Goal: Use online tool/utility: Utilize a website feature to perform a specific function

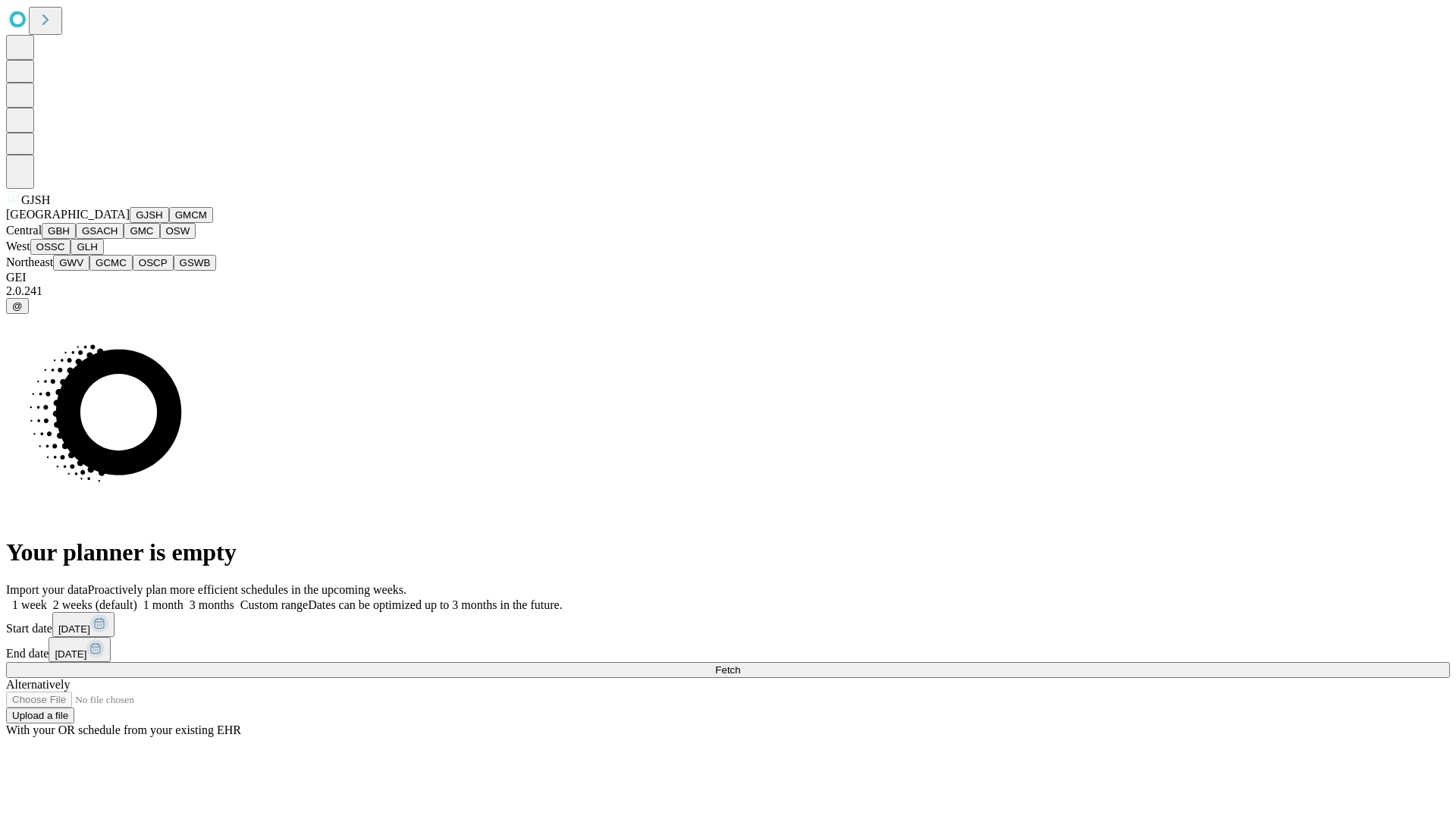
click at [130, 223] on button "GJSH" at bounding box center [149, 215] width 40 height 16
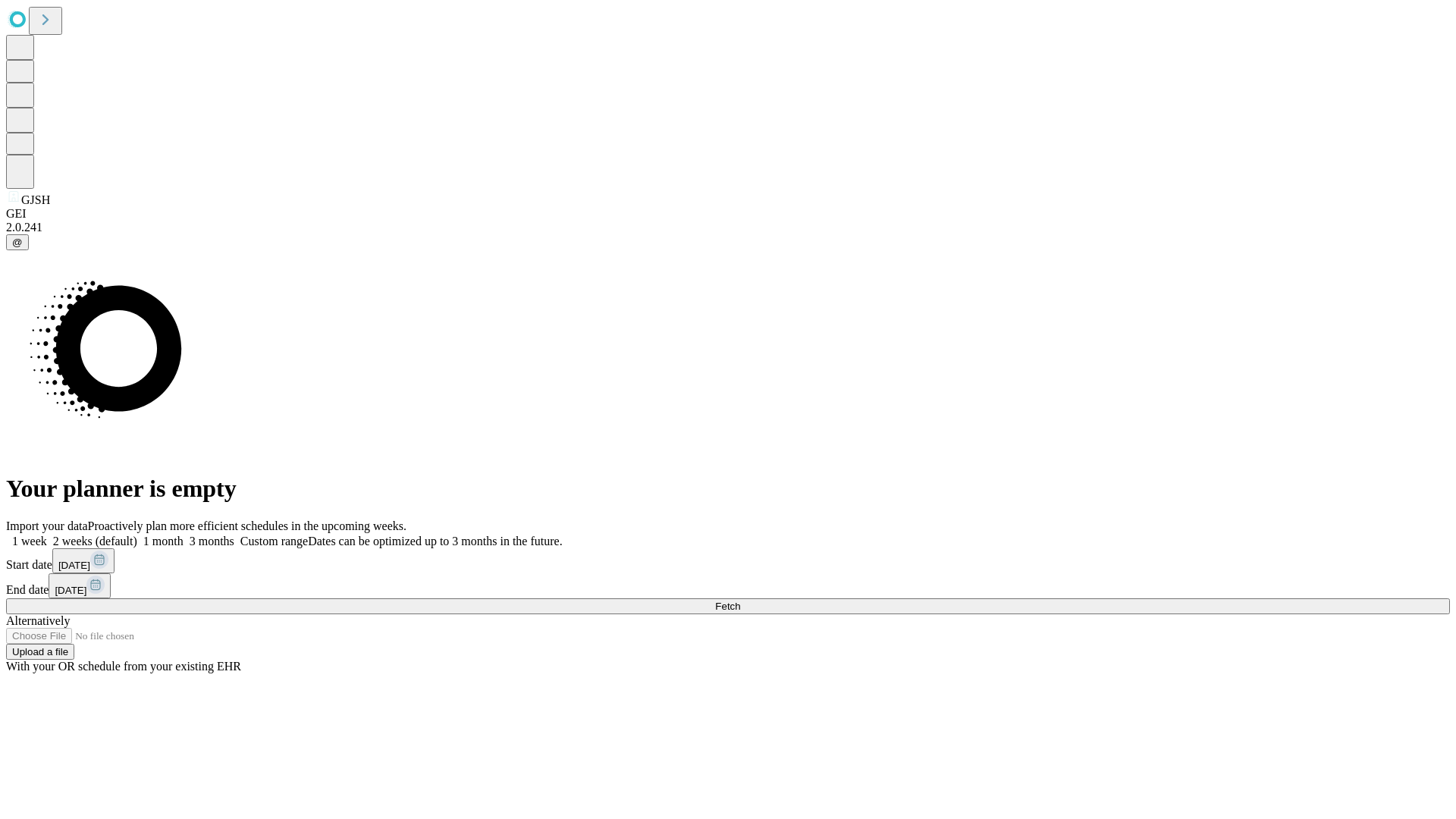
click at [137, 535] on label "2 weeks (default)" at bounding box center [92, 541] width 90 height 13
click at [741, 601] on span "Fetch" at bounding box center [728, 607] width 25 height 11
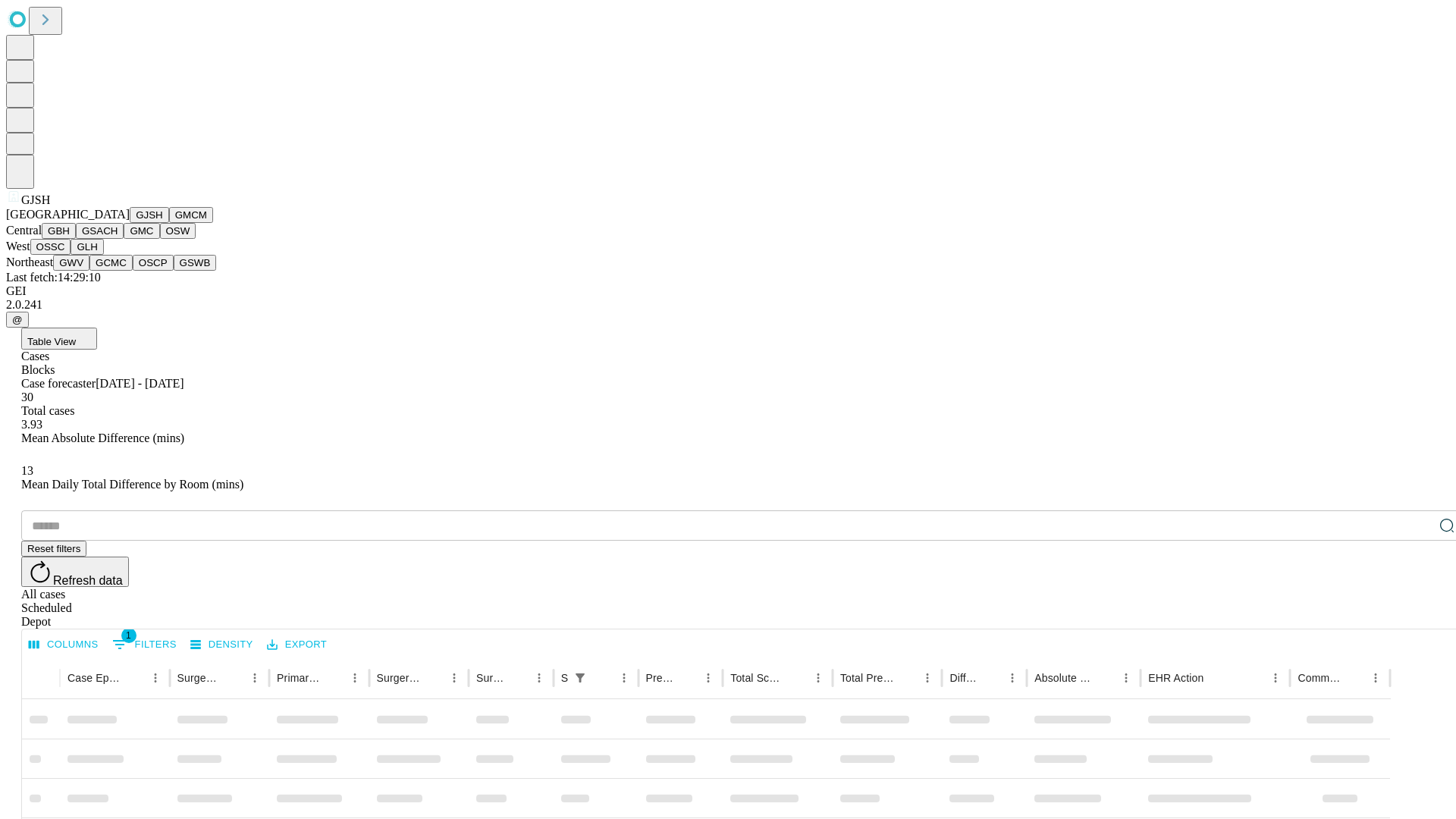
click at [169, 223] on button "GMCM" at bounding box center [191, 215] width 44 height 16
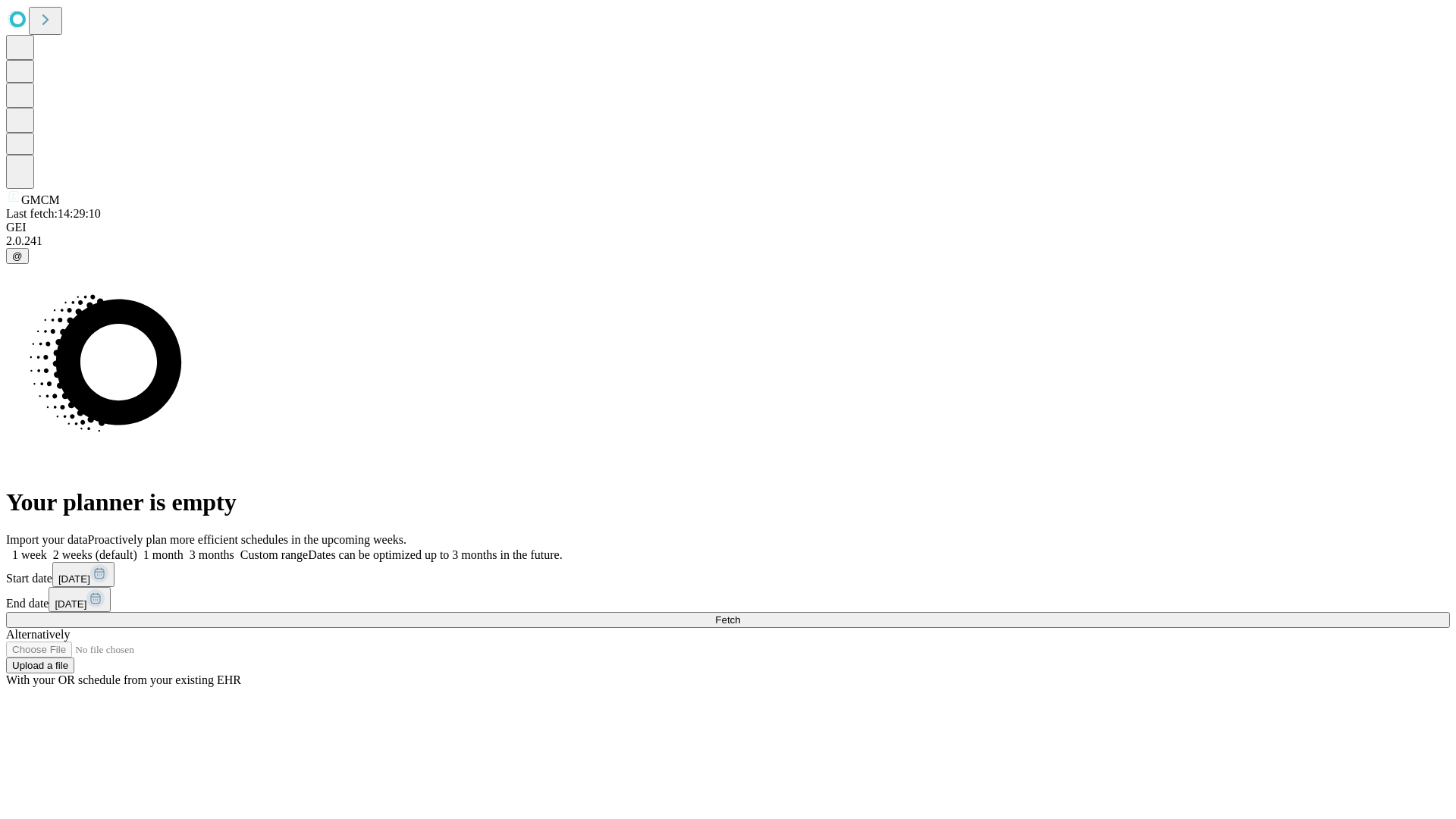
click at [137, 549] on label "2 weeks (default)" at bounding box center [92, 555] width 90 height 13
click at [741, 615] on span "Fetch" at bounding box center [728, 621] width 25 height 11
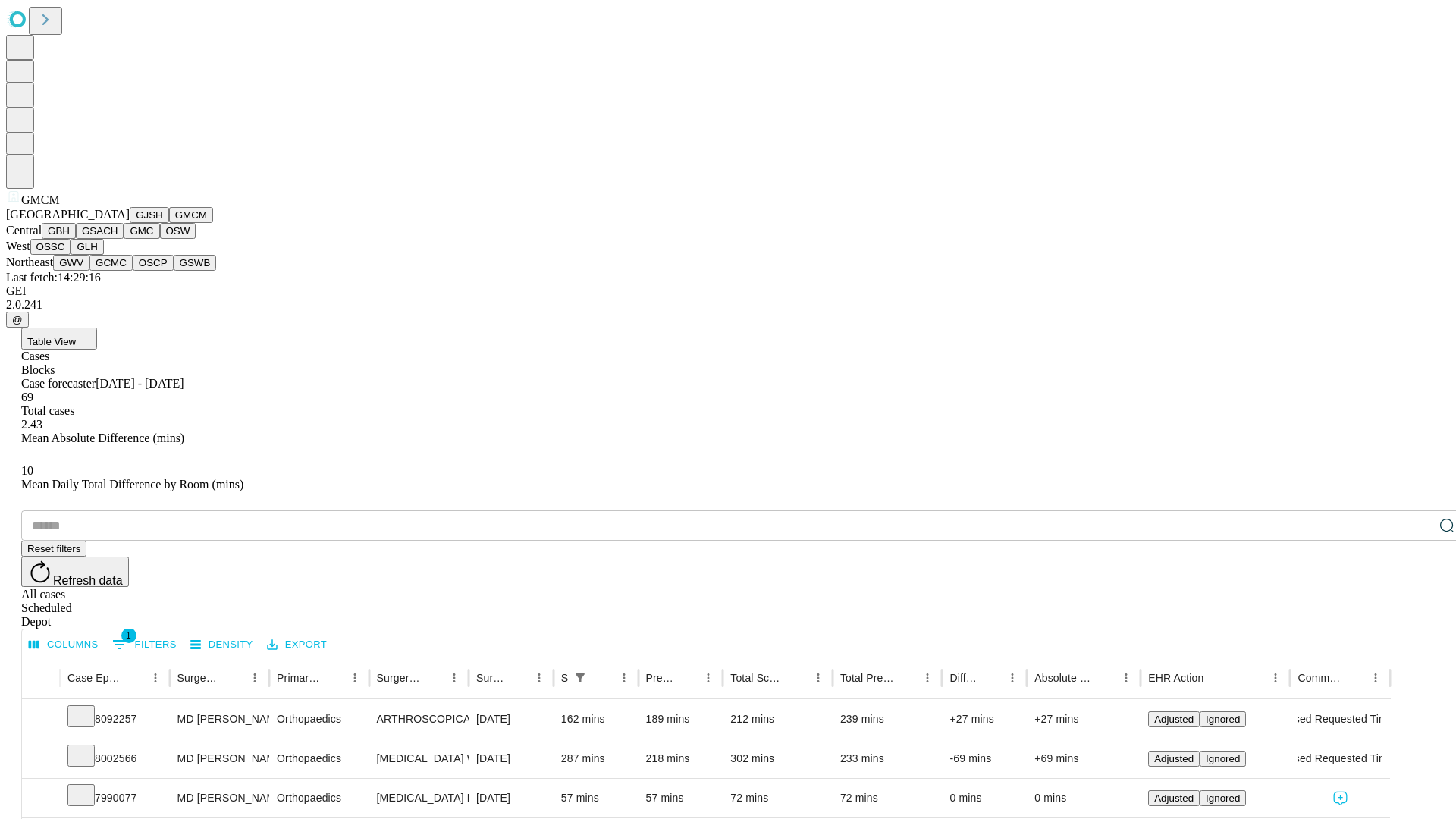
click at [76, 239] on button "GBH" at bounding box center [59, 231] width 34 height 16
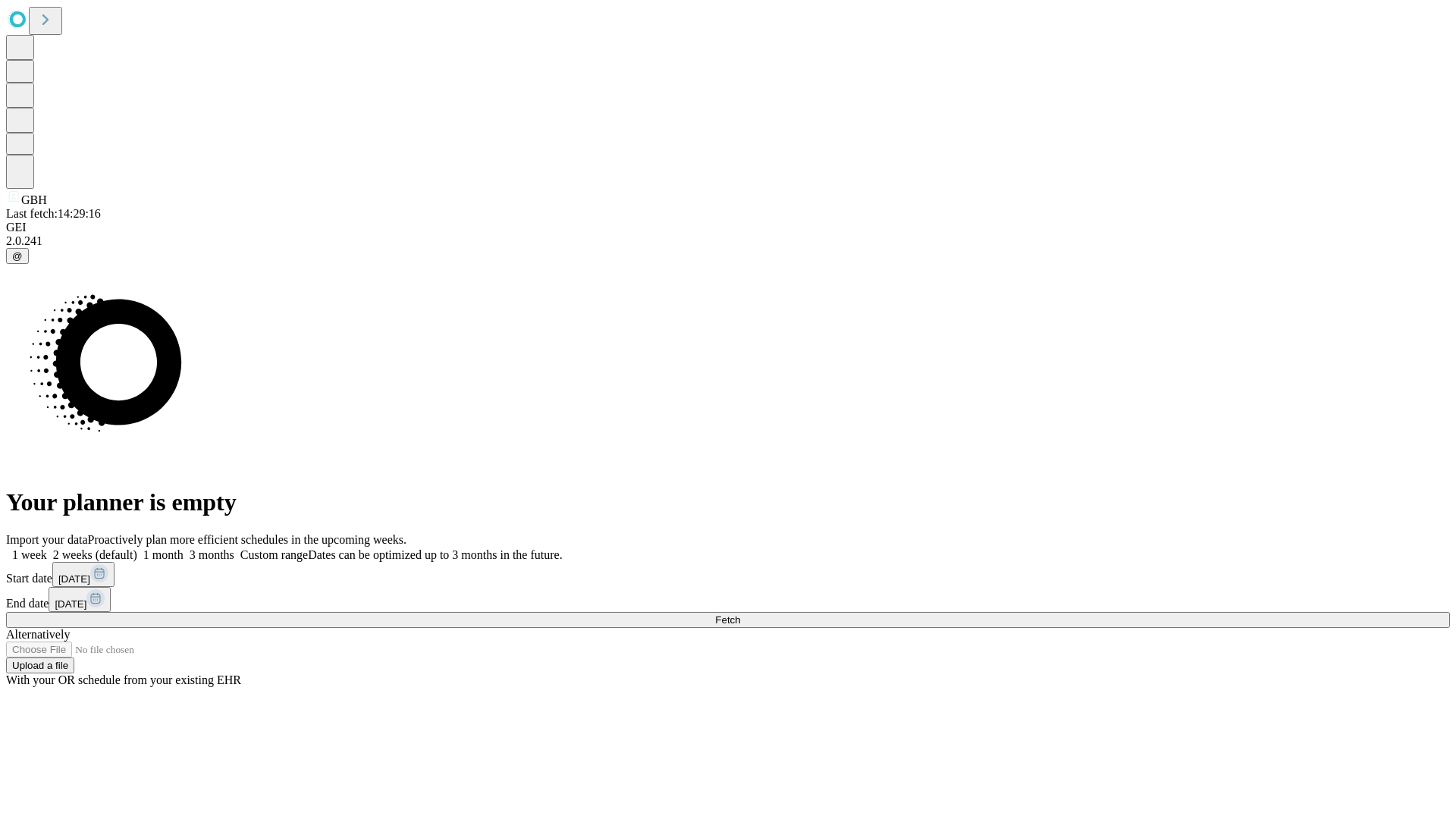
click at [741, 615] on span "Fetch" at bounding box center [728, 621] width 25 height 11
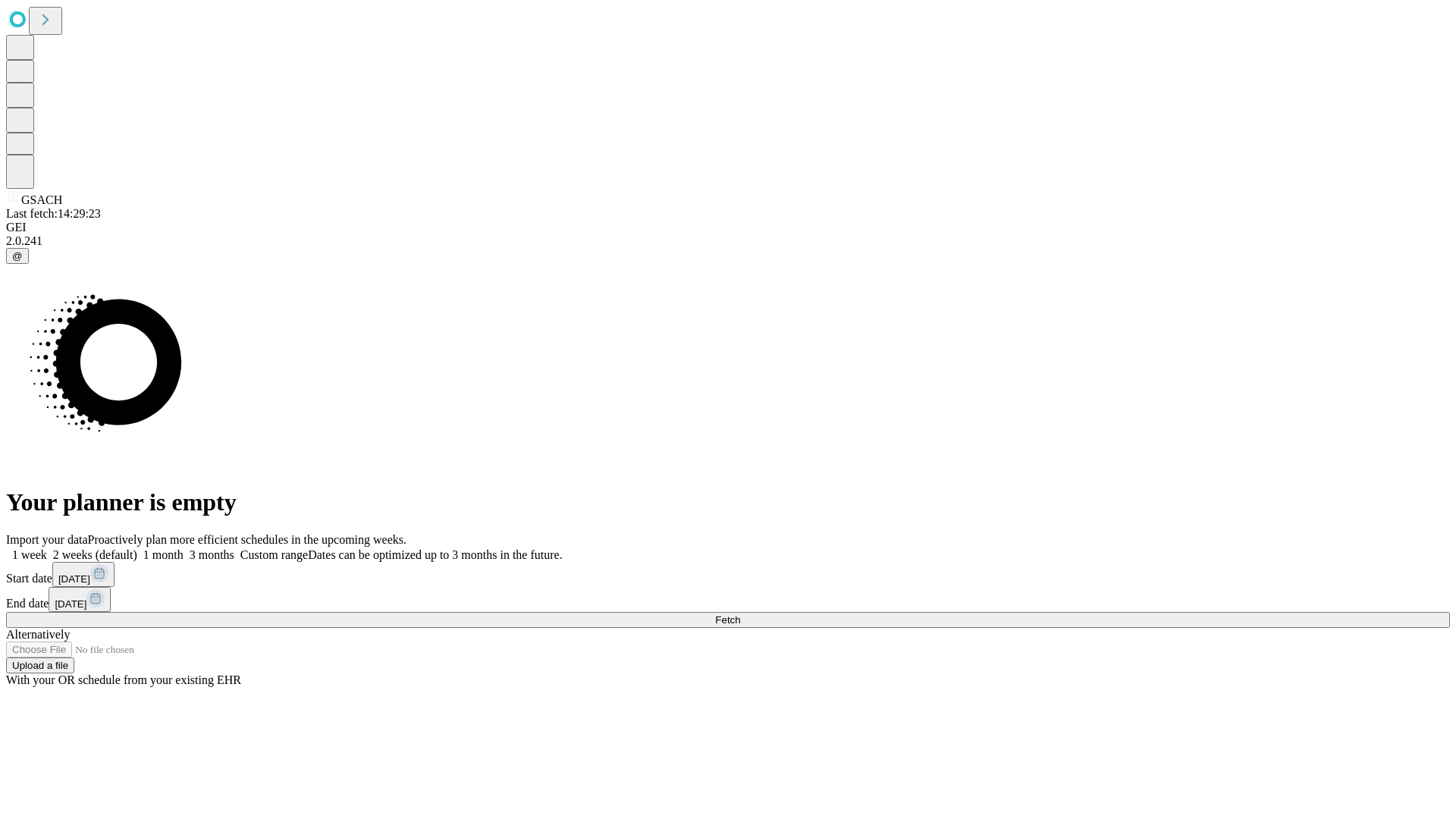
click at [137, 549] on label "2 weeks (default)" at bounding box center [92, 555] width 90 height 13
click at [741, 615] on span "Fetch" at bounding box center [728, 621] width 25 height 11
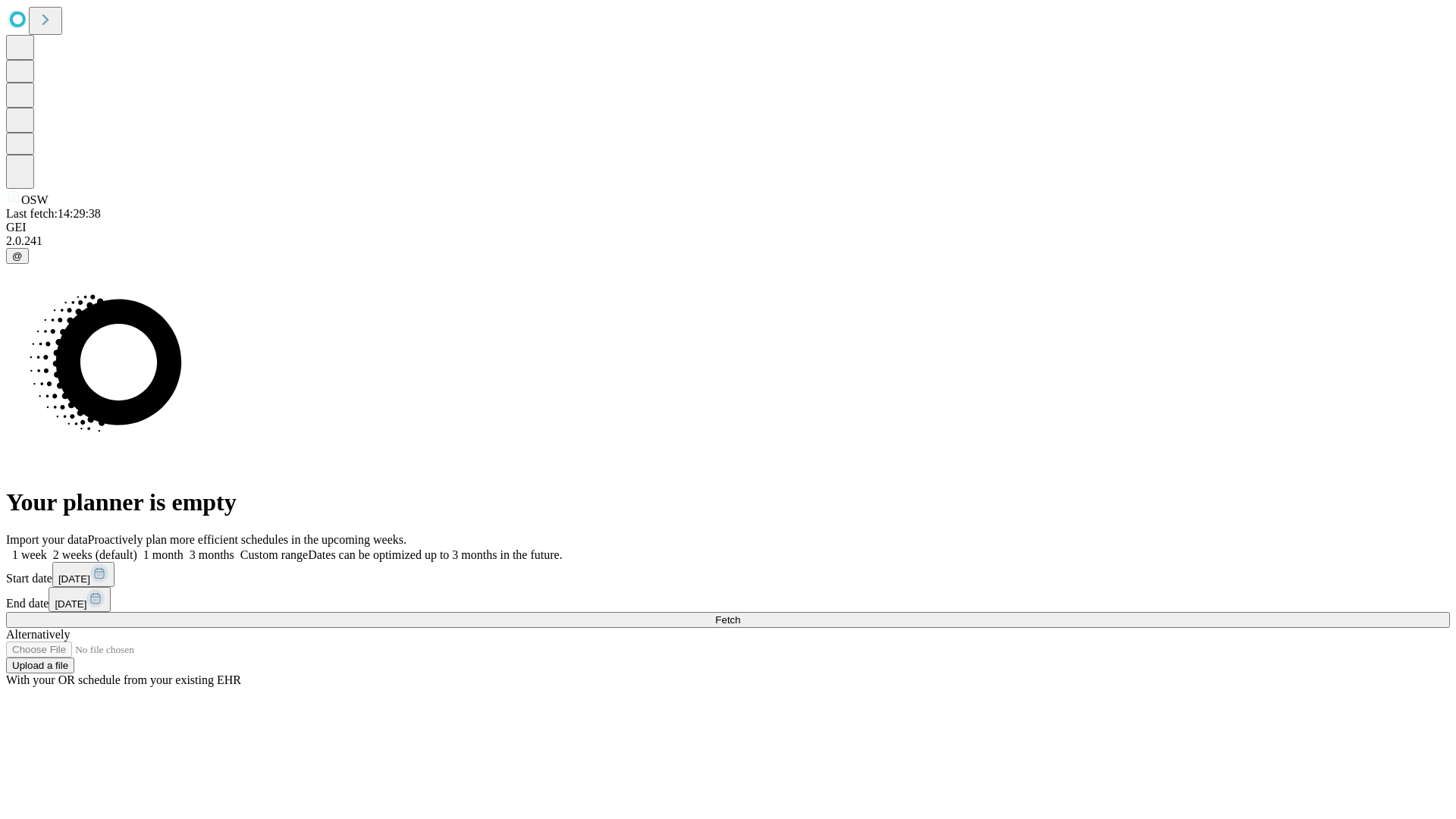
click at [137, 549] on label "2 weeks (default)" at bounding box center [92, 555] width 90 height 13
click at [741, 615] on span "Fetch" at bounding box center [728, 621] width 25 height 11
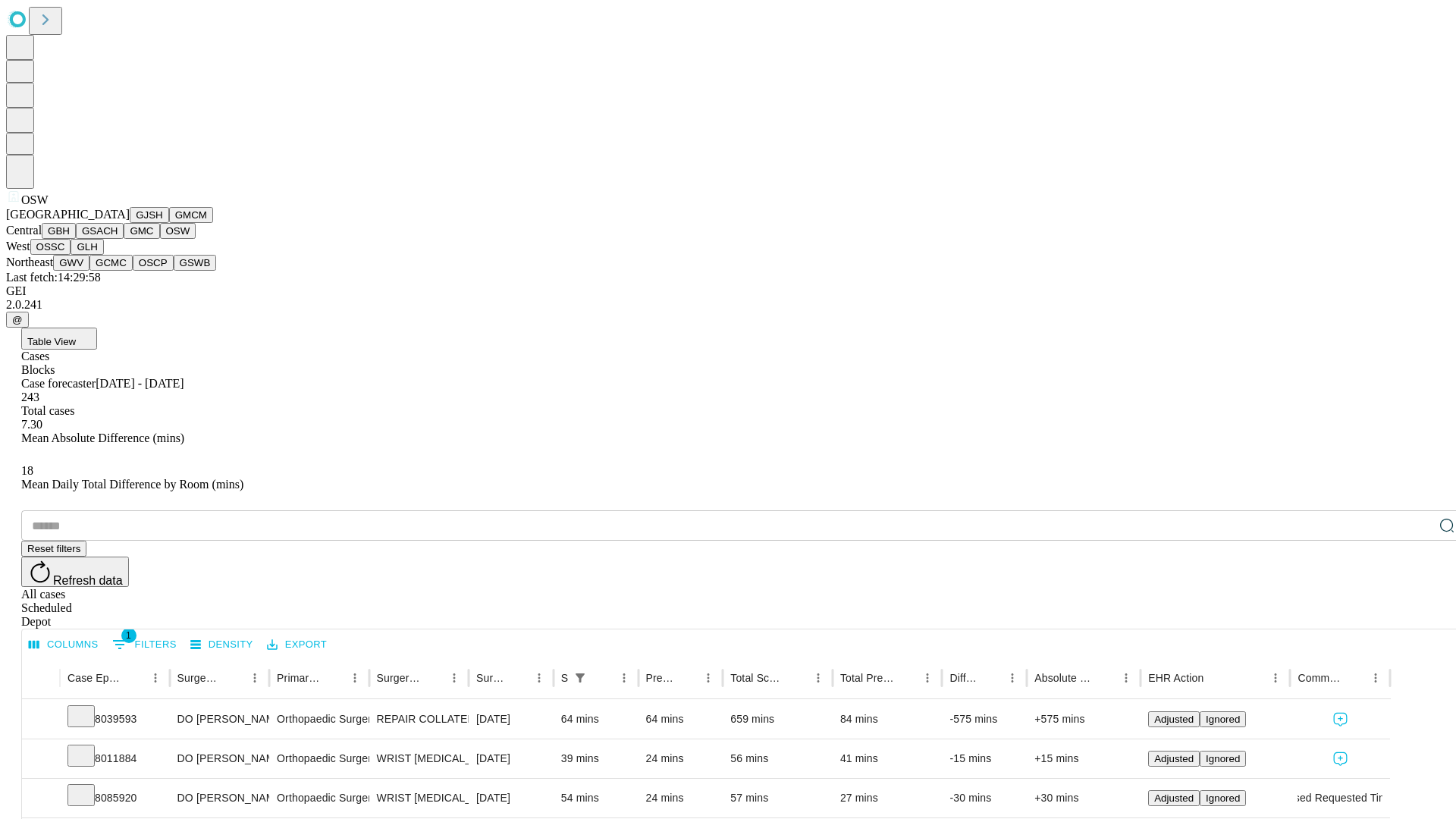
click at [71, 255] on button "OSSC" at bounding box center [51, 247] width 41 height 16
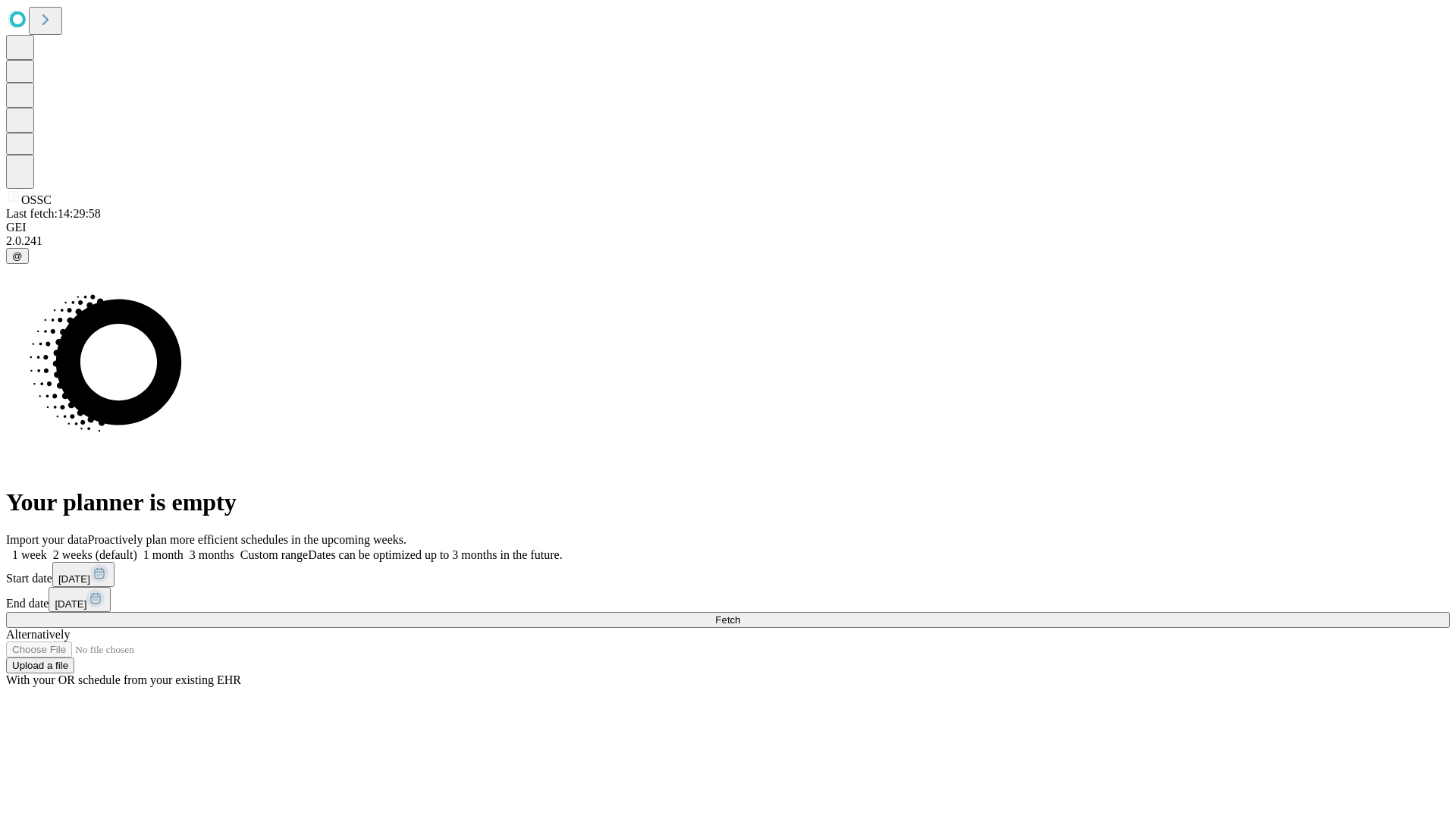
click at [137, 549] on label "2 weeks (default)" at bounding box center [92, 555] width 90 height 13
click at [741, 615] on span "Fetch" at bounding box center [728, 621] width 25 height 11
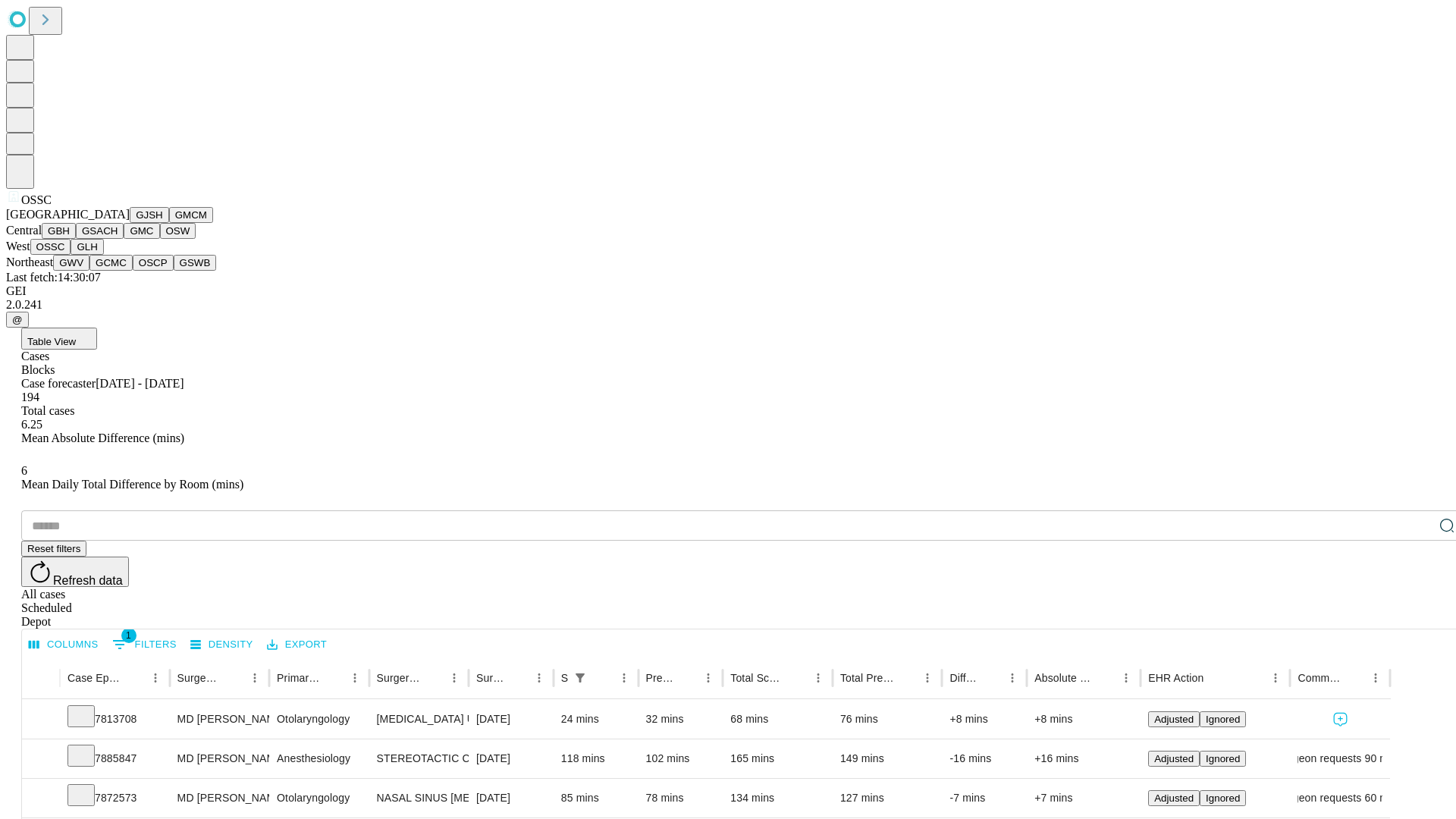
click at [103, 255] on button "GLH" at bounding box center [86, 247] width 32 height 16
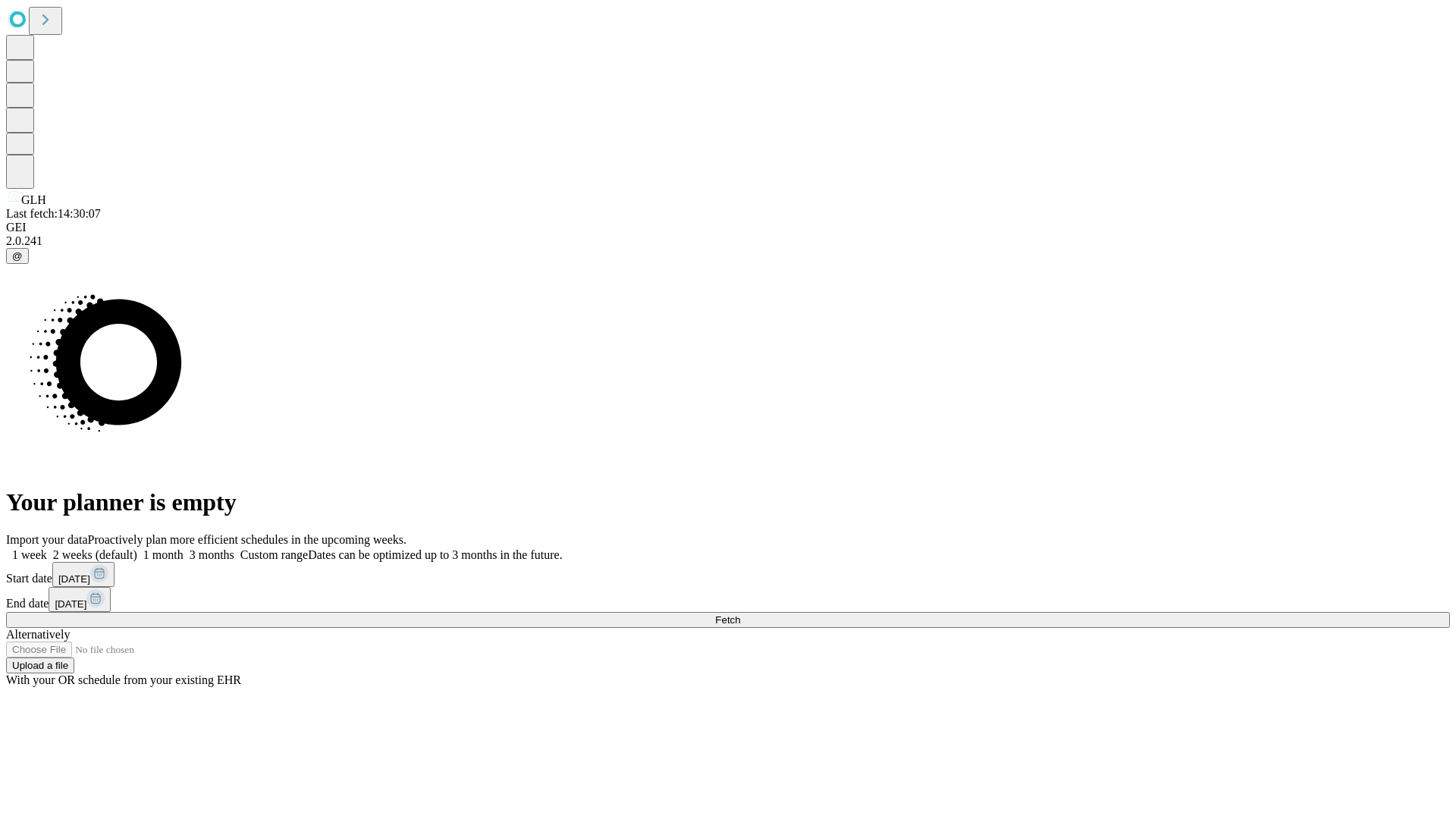
click at [741, 615] on span "Fetch" at bounding box center [728, 621] width 25 height 11
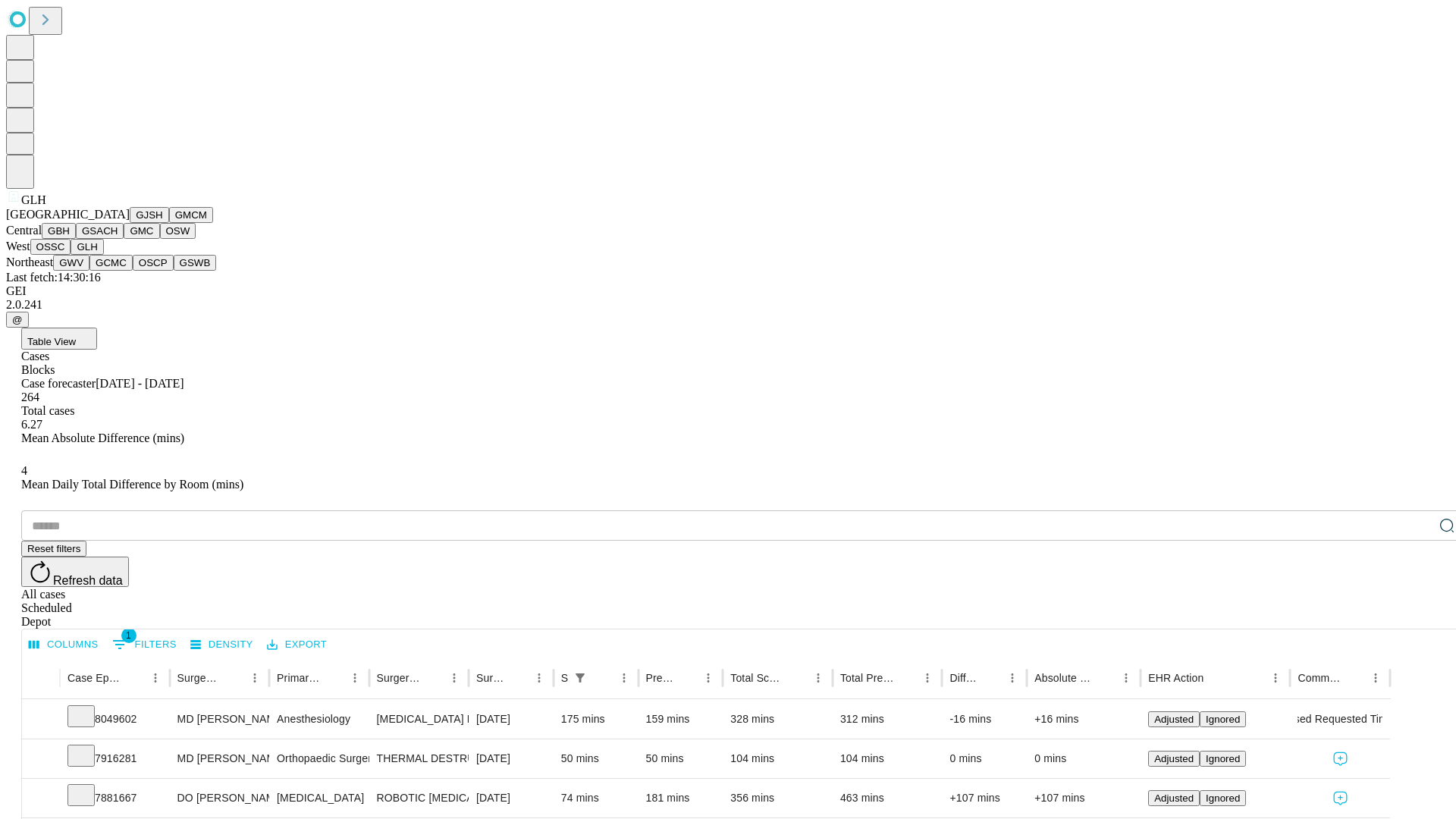
click at [90, 271] on button "GWV" at bounding box center [71, 263] width 36 height 16
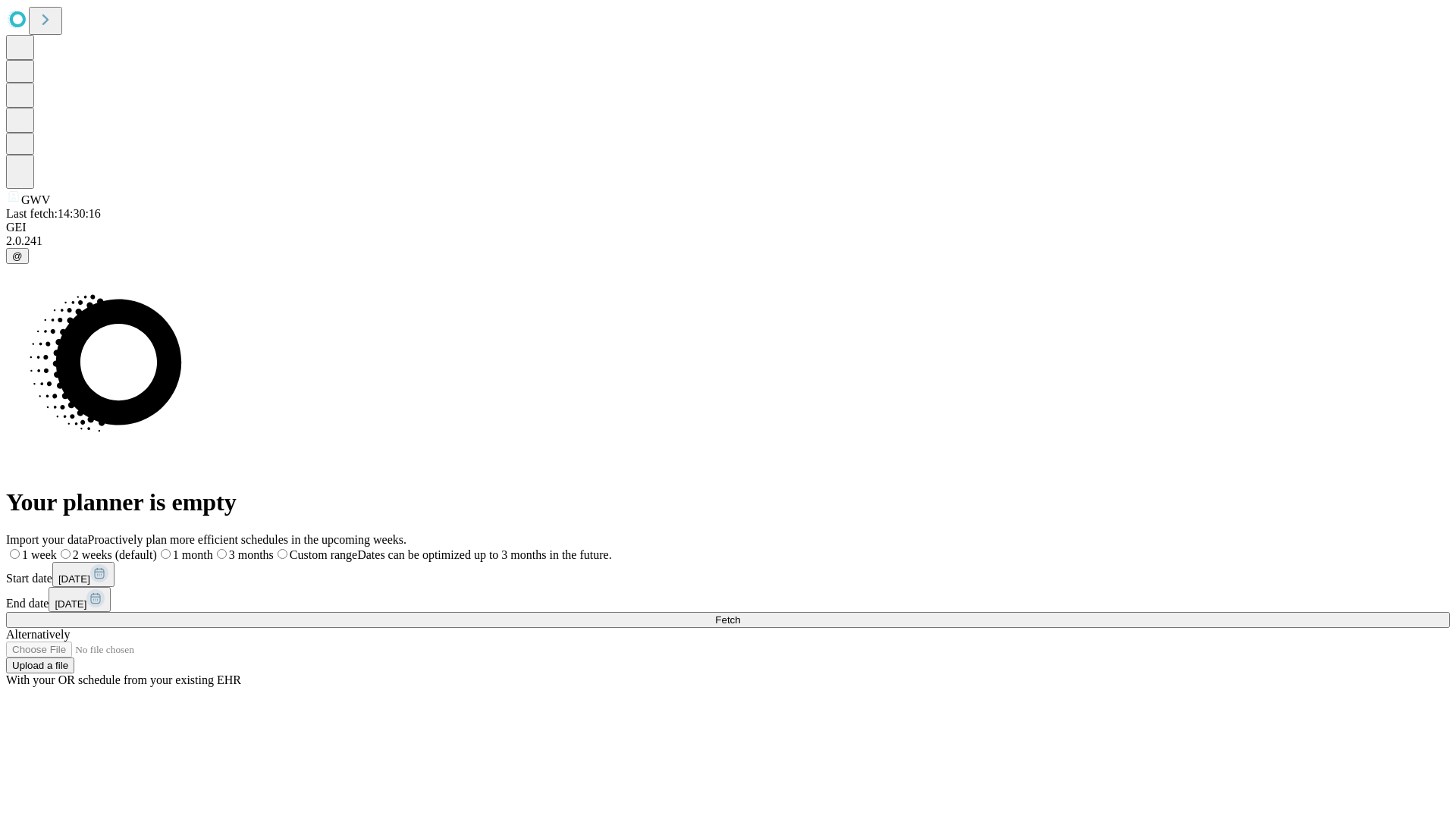
click at [157, 549] on label "2 weeks (default)" at bounding box center [107, 555] width 100 height 13
click at [741, 615] on span "Fetch" at bounding box center [728, 621] width 25 height 11
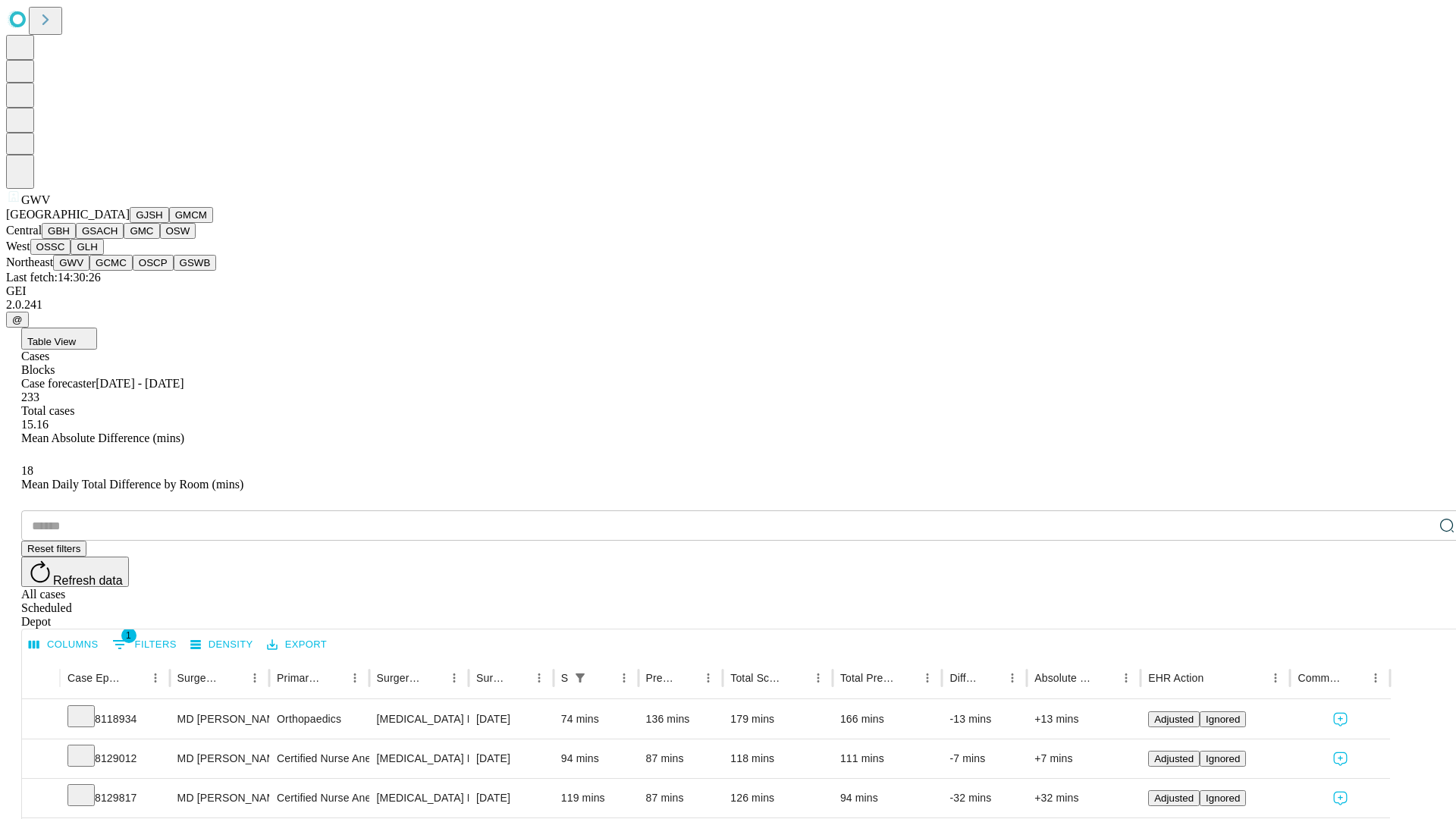
click at [118, 271] on button "GCMC" at bounding box center [111, 263] width 44 height 16
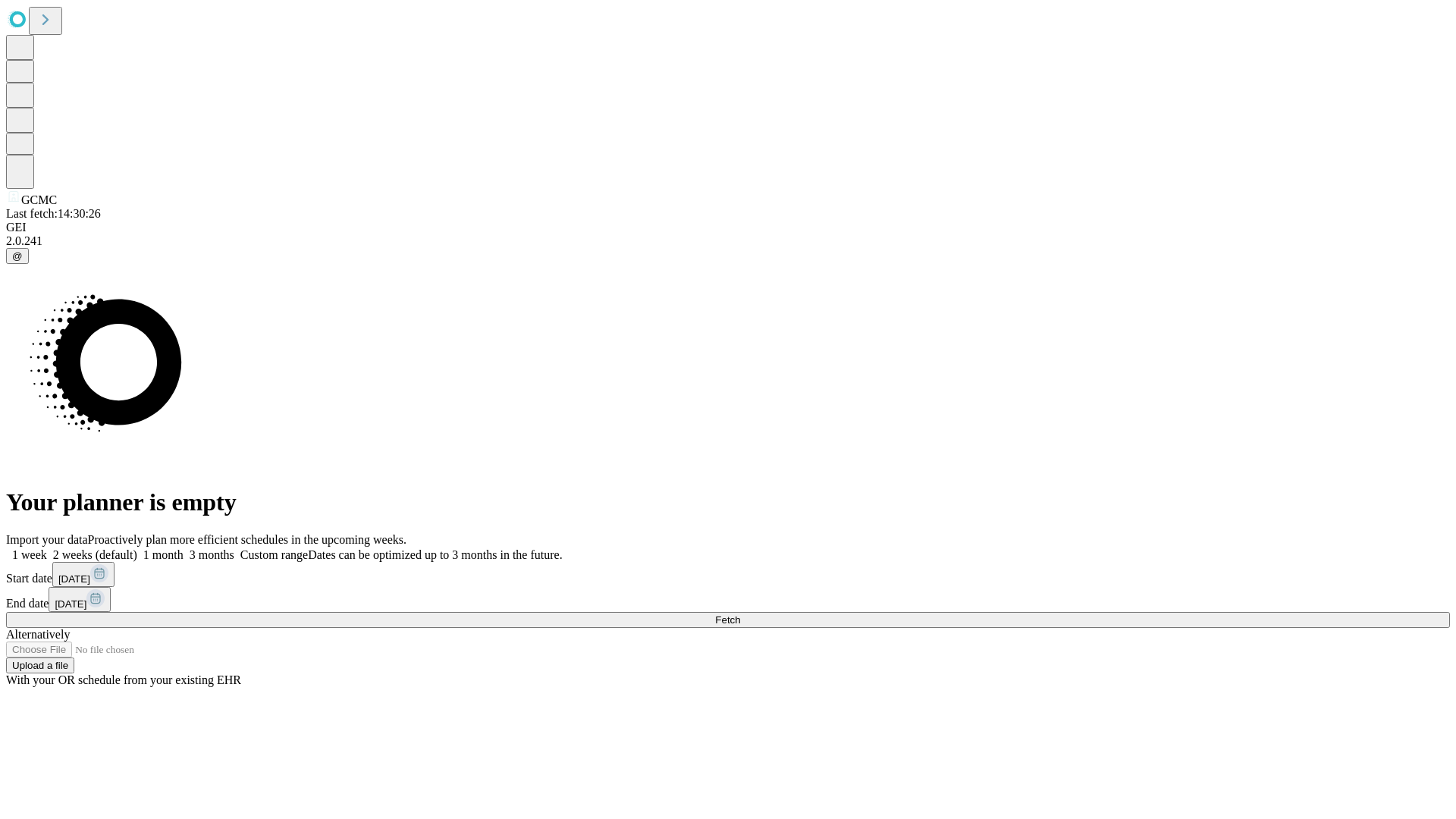
click at [741, 615] on span "Fetch" at bounding box center [728, 621] width 25 height 11
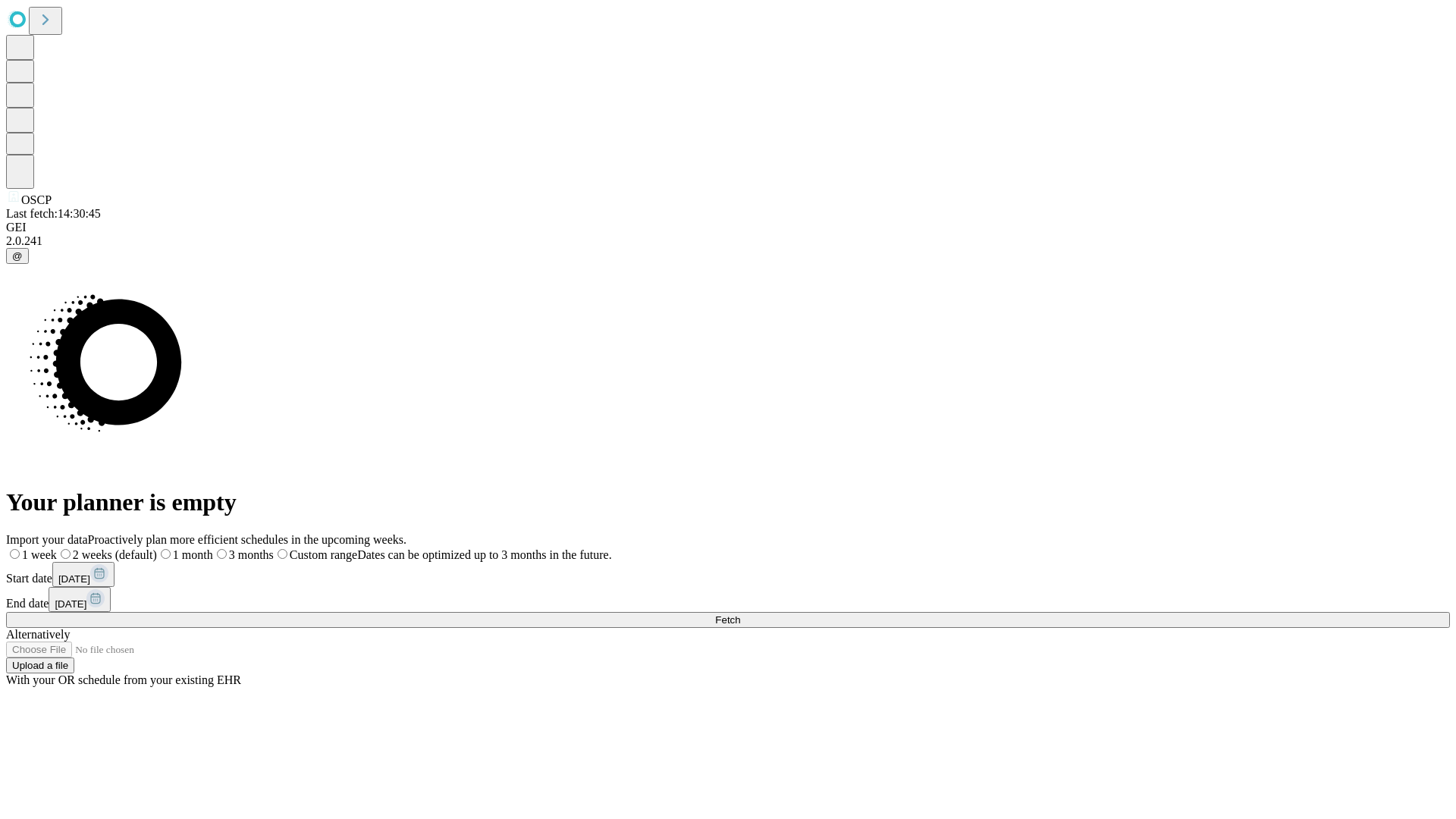
click at [157, 549] on label "2 weeks (default)" at bounding box center [107, 555] width 100 height 13
click at [741, 615] on span "Fetch" at bounding box center [728, 621] width 25 height 11
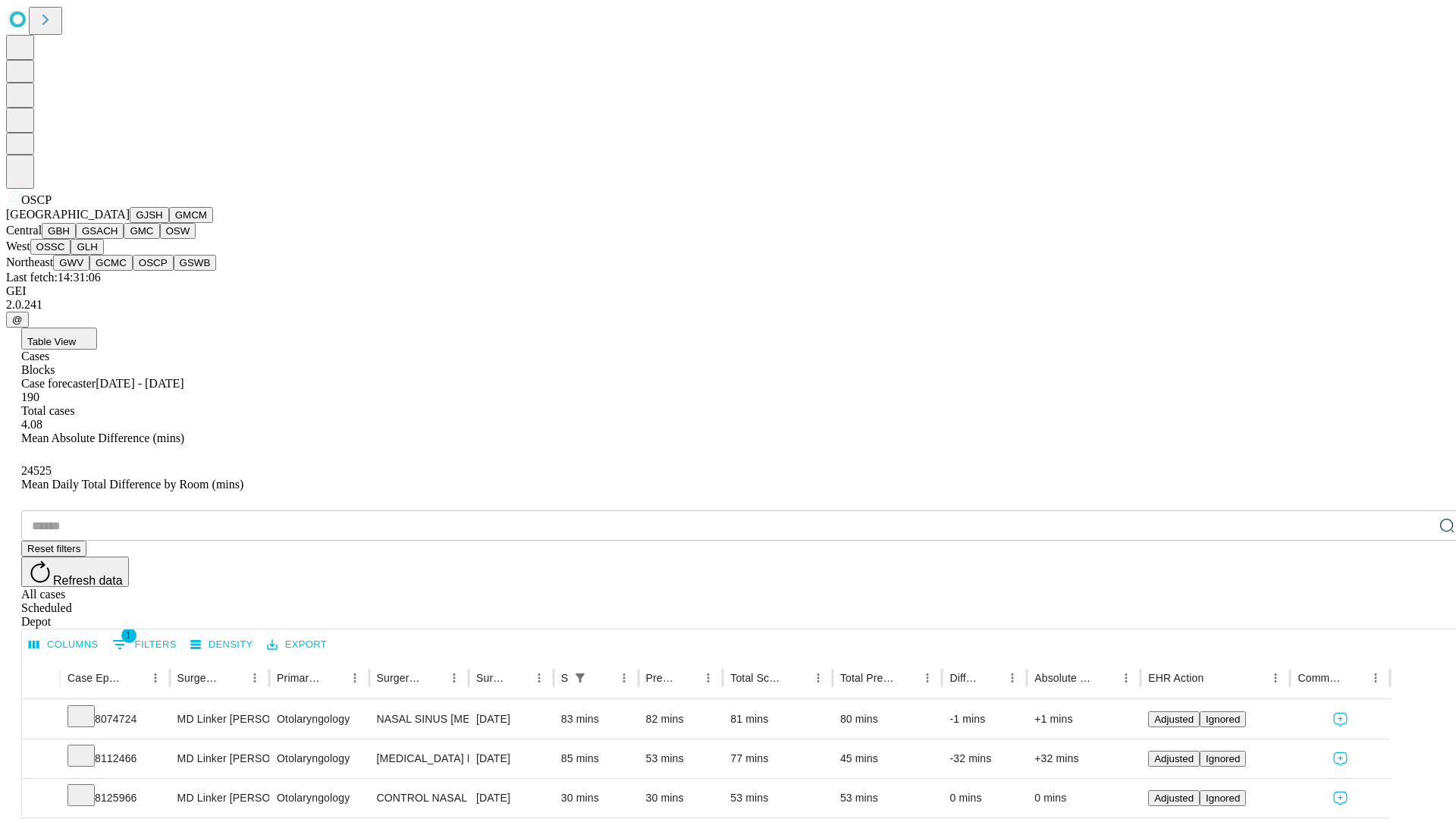
click at [173, 271] on button "GSWB" at bounding box center [195, 263] width 44 height 16
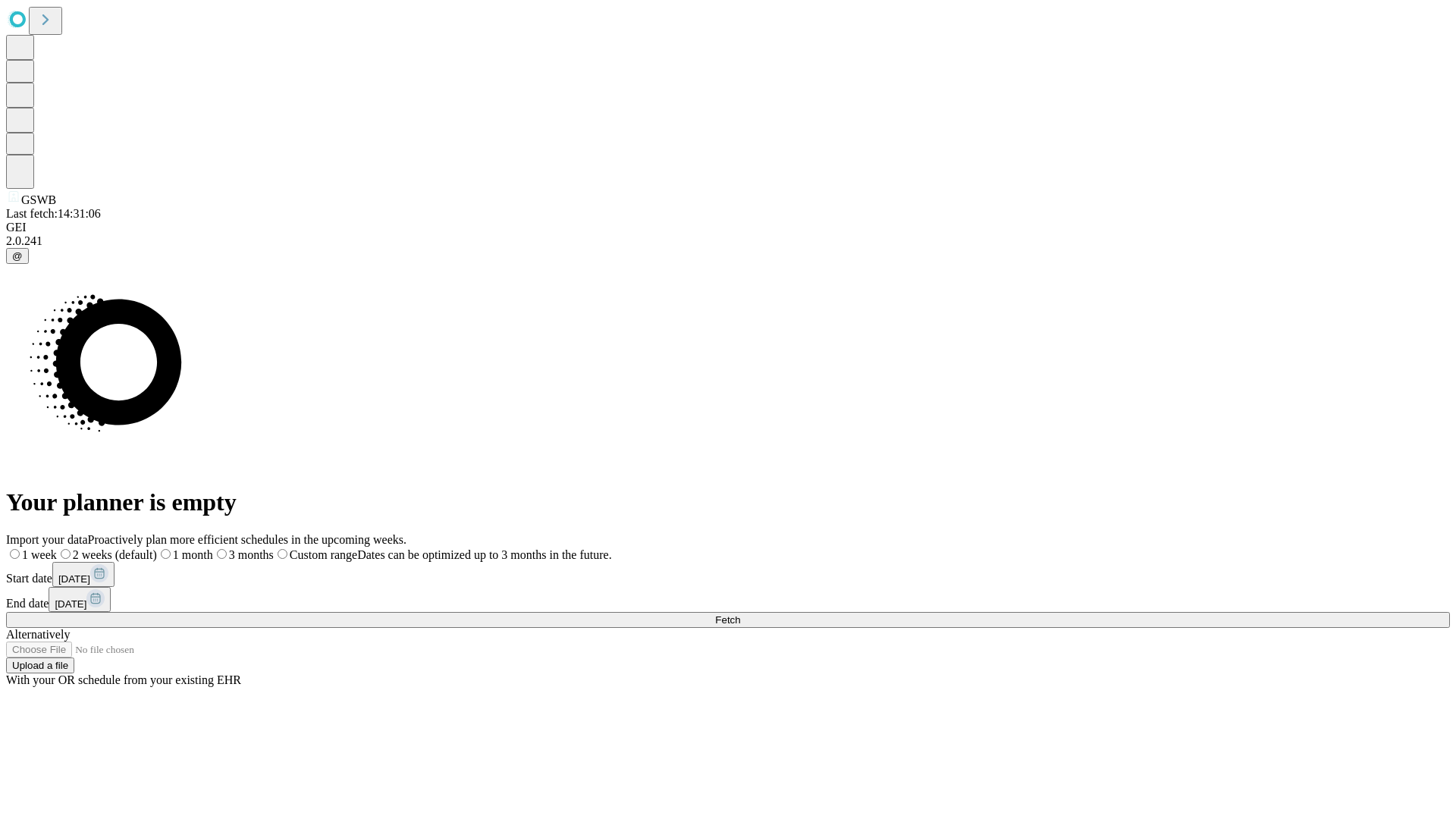
click at [157, 549] on label "2 weeks (default)" at bounding box center [107, 555] width 100 height 13
click at [741, 615] on span "Fetch" at bounding box center [728, 621] width 25 height 11
